Goal: Transaction & Acquisition: Purchase product/service

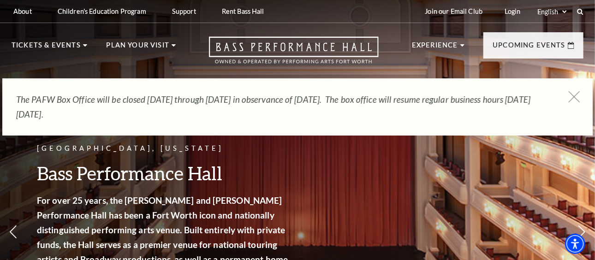
click at [577, 96] on icon at bounding box center [575, 97] width 12 height 12
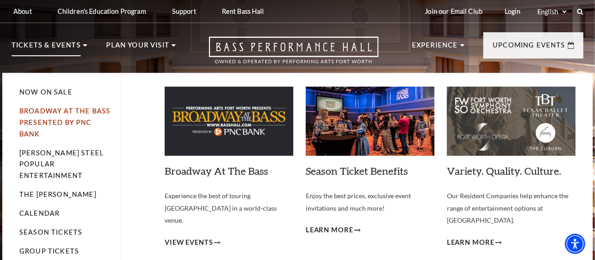
click at [57, 112] on link "Broadway At The Bass presented by PNC Bank" at bounding box center [64, 122] width 91 height 31
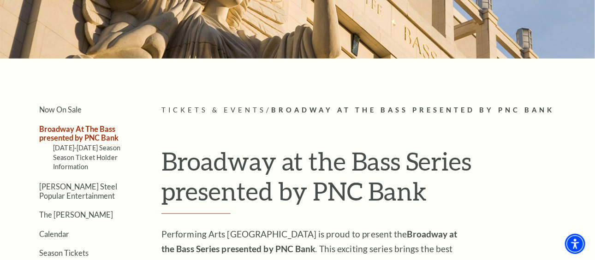
scroll to position [138, 0]
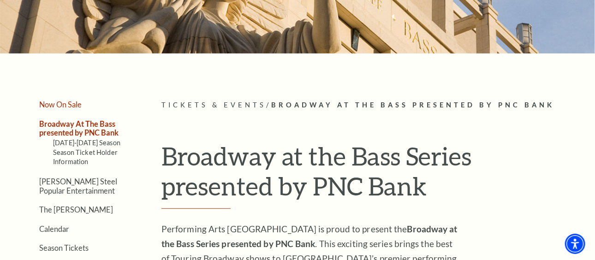
click at [66, 106] on link "Now On Sale" at bounding box center [60, 104] width 42 height 9
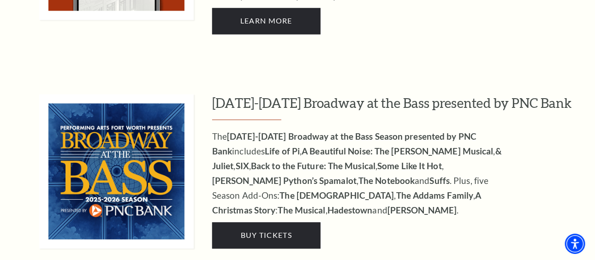
scroll to position [877, 0]
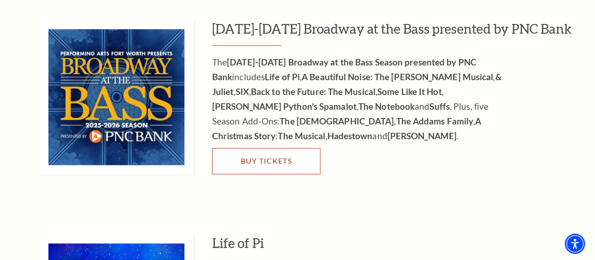
click at [264, 156] on span "Buy Tickets" at bounding box center [266, 160] width 51 height 9
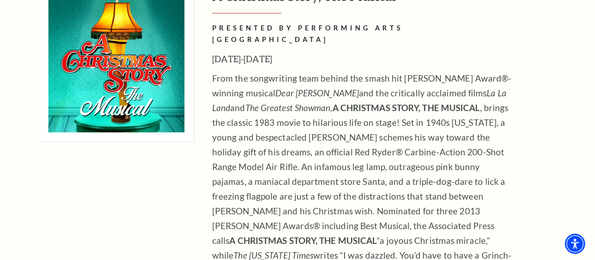
scroll to position [4060, 0]
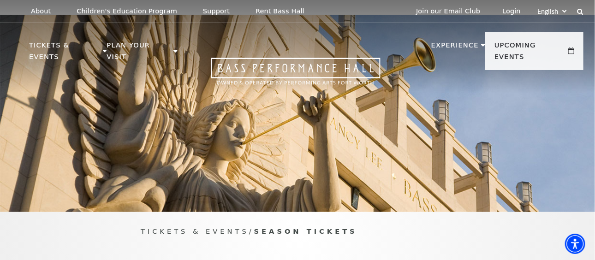
scroll to position [277, 0]
